Goal: Information Seeking & Learning: Stay updated

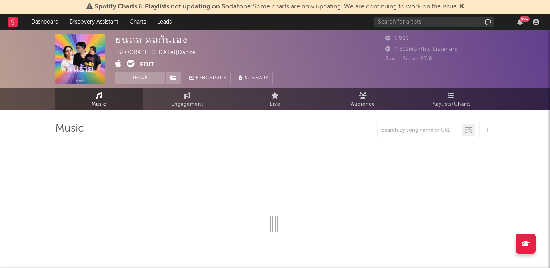
select select "6m"
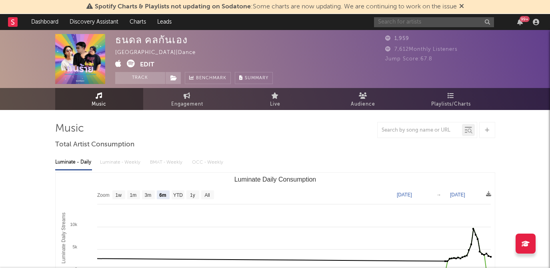
click at [429, 23] on input "text" at bounding box center [434, 22] width 120 height 10
type input "PERSES"
drag, startPoint x: 400, startPoint y: 22, endPoint x: 372, endPoint y: 22, distance: 28.4
click at [372, 22] on nav "Dashboard Discovery Assistant Charts Leads PERSES 99 +" at bounding box center [275, 22] width 550 height 16
type input "s"
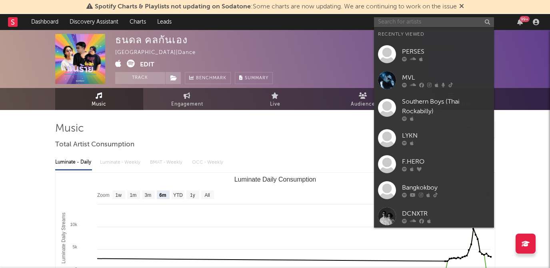
type input "s"
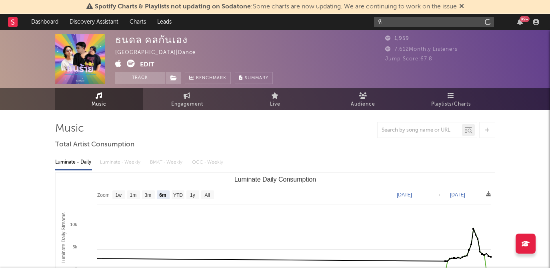
type input "ห"
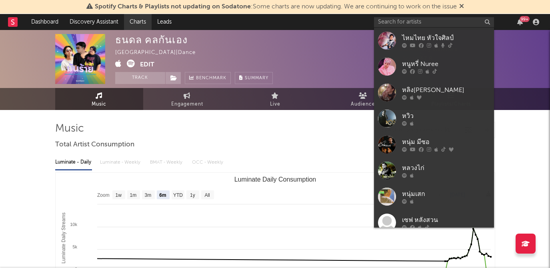
click at [138, 20] on link "Charts" at bounding box center [138, 22] width 28 height 16
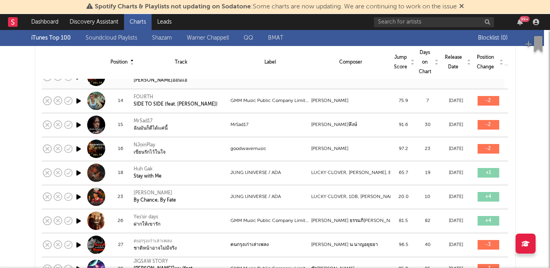
scroll to position [128, 0]
